Goal: Task Accomplishment & Management: Manage account settings

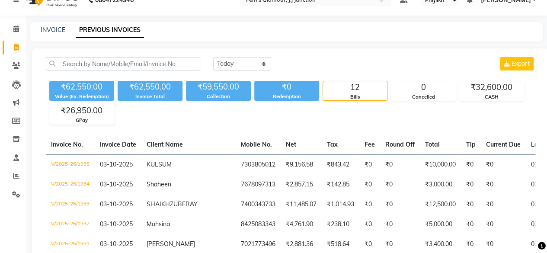
scroll to position [0, 251]
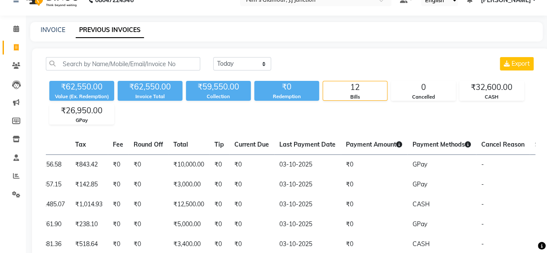
click at [374, 111] on div "₹62,550.00 Value (Ex. Redemption) ₹62,550.00 Invoice Total ₹59,550.00 Collectio…" at bounding box center [290, 100] width 489 height 47
click at [16, 26] on icon at bounding box center [16, 28] width 6 height 6
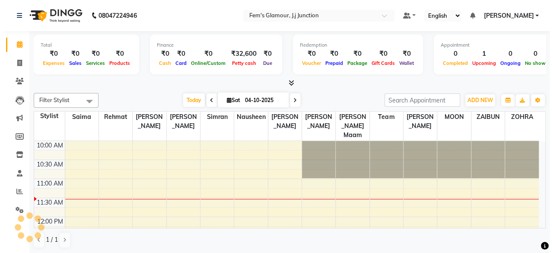
scroll to position [38, 0]
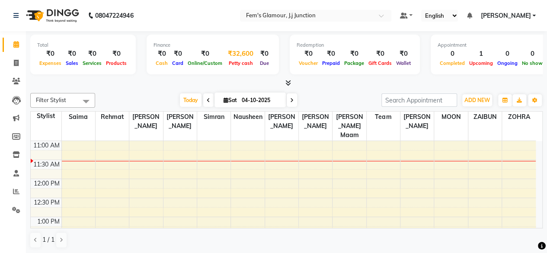
click at [242, 60] on span "Petty cash" at bounding box center [240, 63] width 29 height 6
select select "2940"
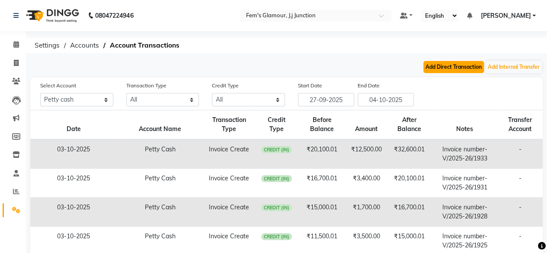
click at [447, 68] on button "Add Direct Transaction" at bounding box center [453, 67] width 60 height 12
select select "direct"
select select "2940"
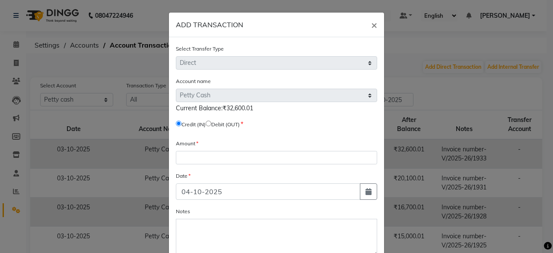
click at [210, 124] on span "Debit (OUT)" at bounding box center [223, 124] width 34 height 8
click at [210, 124] on input "radio" at bounding box center [209, 124] width 6 height 6
radio input "true"
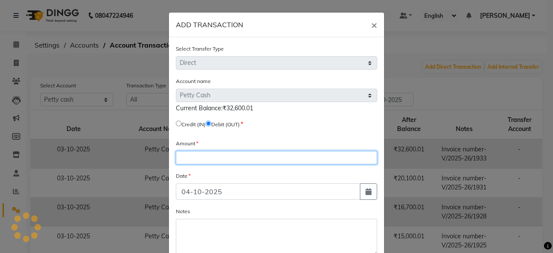
click at [205, 162] on input "number" at bounding box center [276, 157] width 201 height 13
type input "32600"
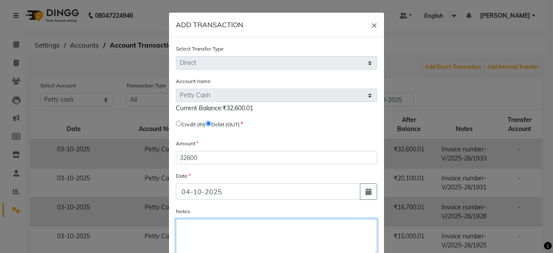
click at [190, 224] on textarea "Notes" at bounding box center [276, 237] width 201 height 37
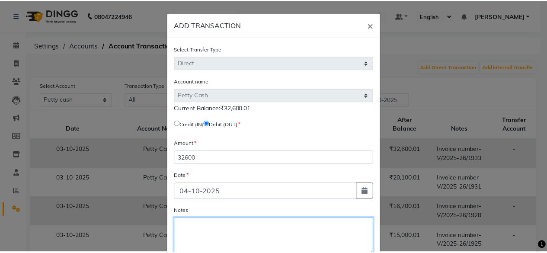
scroll to position [51, 0]
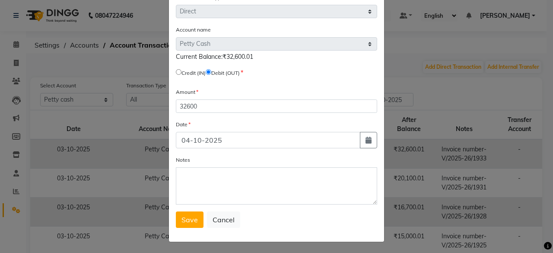
click at [190, 224] on button "Save" at bounding box center [190, 219] width 28 height 16
click at [190, 224] on div "Select Transfer Type Select Direct Internal Account name Select [PERSON_NAME] C…" at bounding box center [276, 114] width 215 height 256
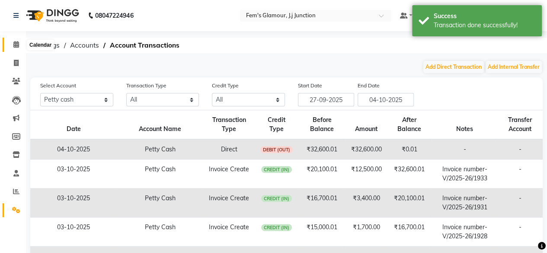
click at [19, 44] on span at bounding box center [16, 45] width 15 height 10
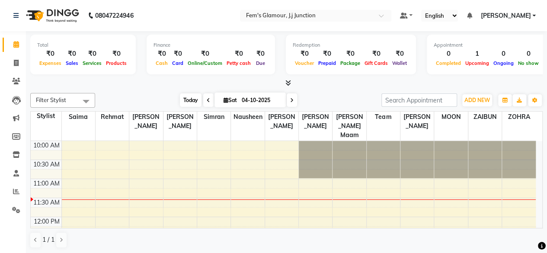
click at [189, 99] on span "Today" at bounding box center [191, 99] width 22 height 13
click at [365, 92] on div "Filter Stylist Select All fatima maam Imran Qureshi Lara Meraj maam MOON Nagma …" at bounding box center [286, 170] width 512 height 162
